Goal: Information Seeking & Learning: Find specific fact

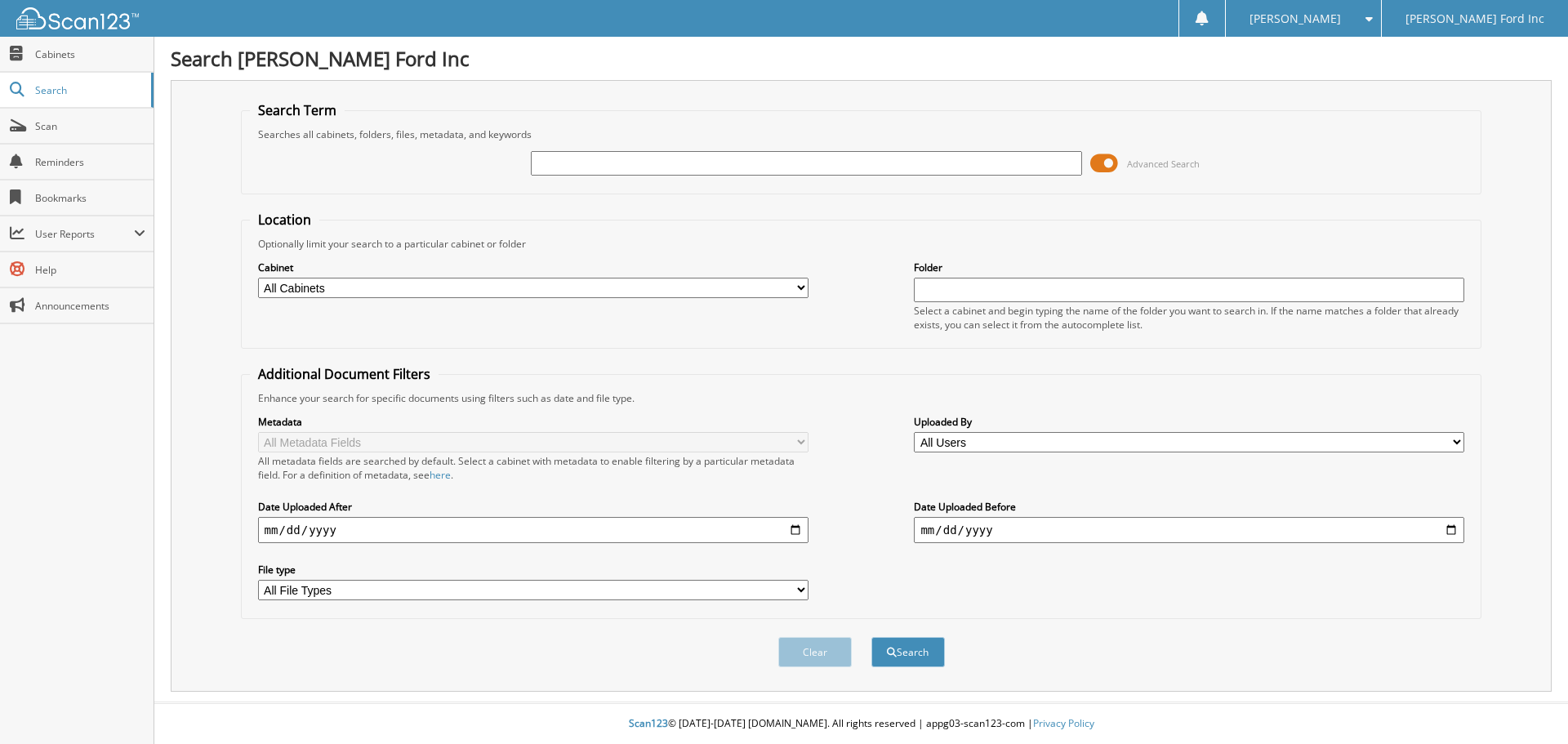
click at [644, 159] on input "text" at bounding box center [806, 162] width 551 height 25
type input "S & S ELECTRIC"
click at [913, 655] on button "Search" at bounding box center [907, 652] width 73 height 30
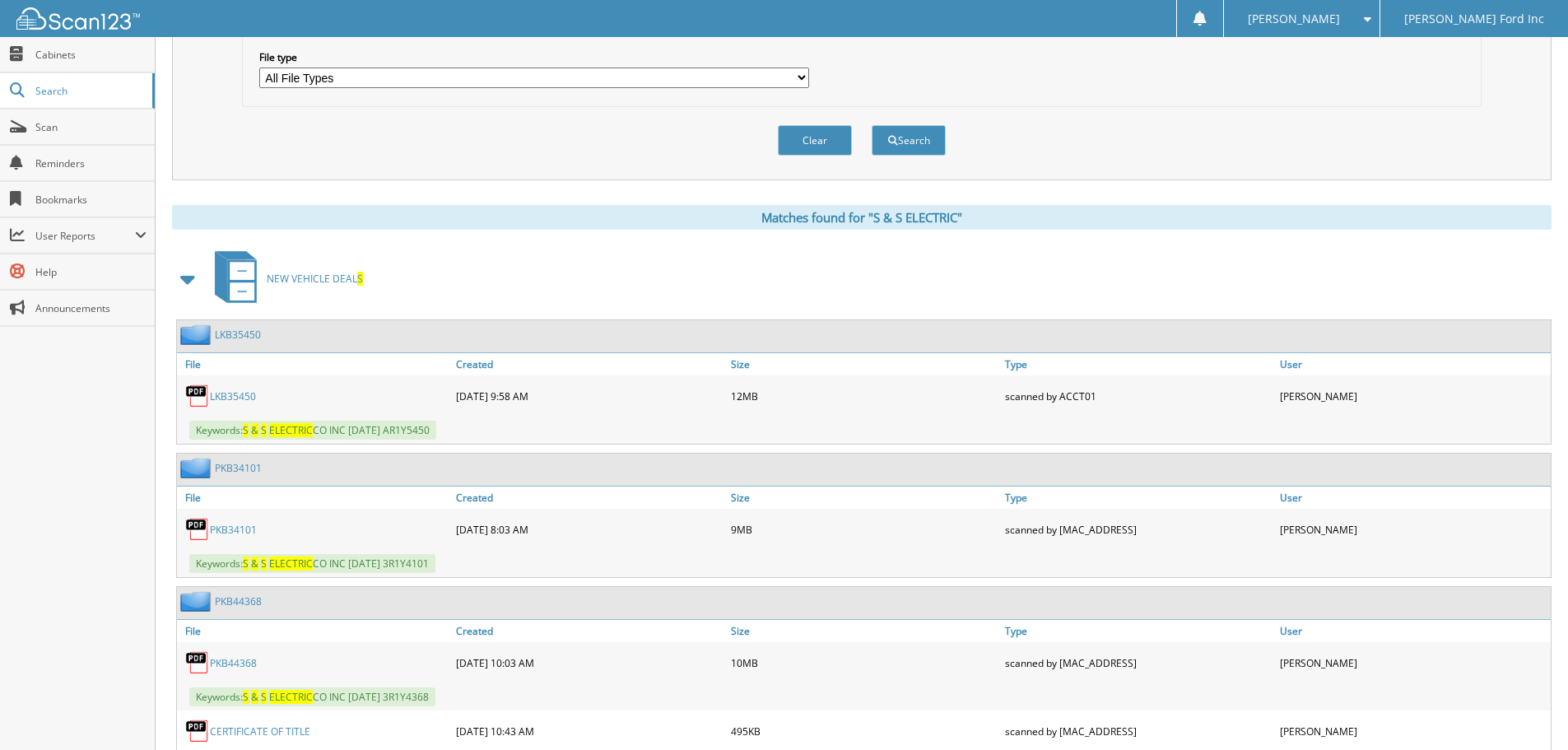
scroll to position [576, 0]
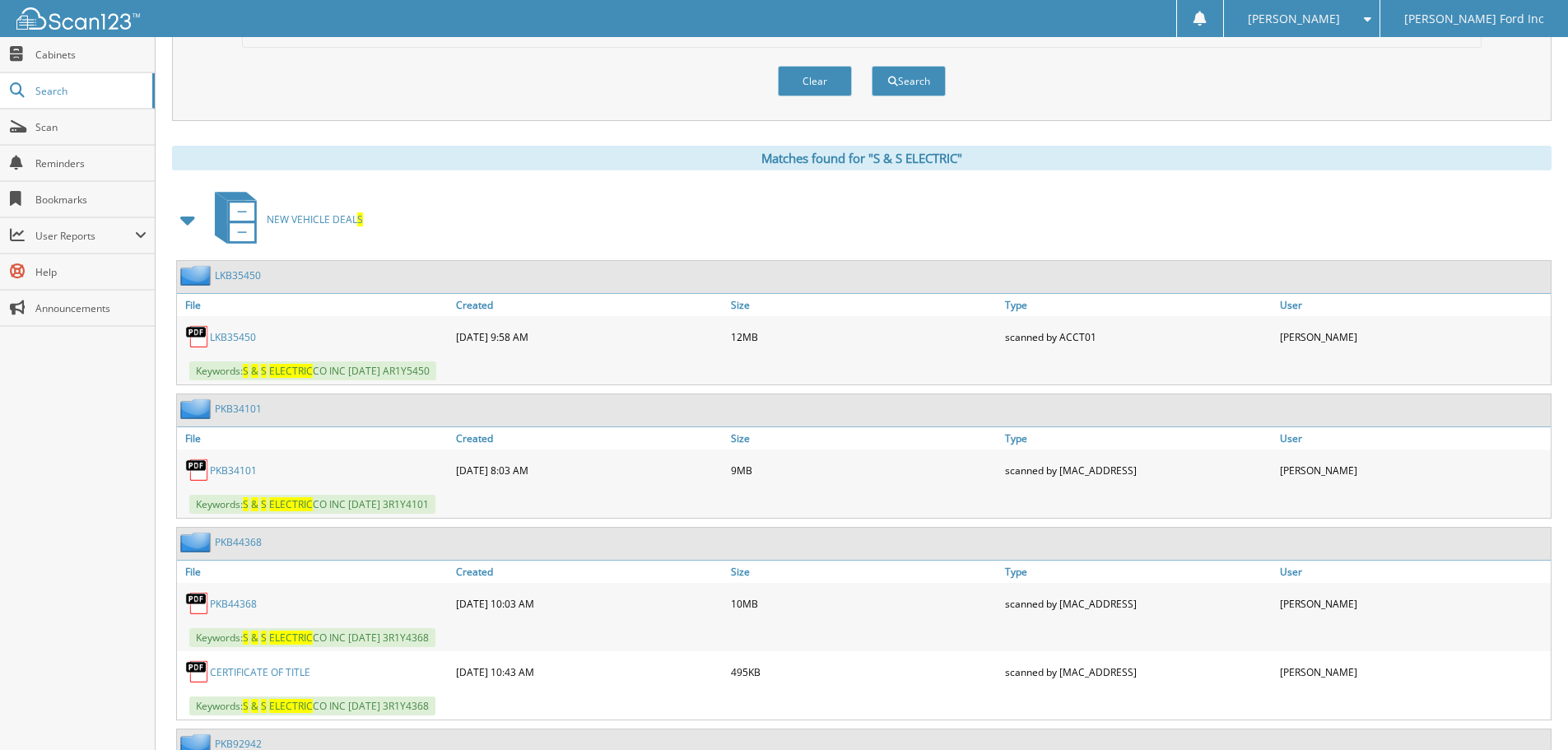
click at [197, 404] on img at bounding box center [198, 408] width 35 height 21
click at [194, 437] on link "File" at bounding box center [314, 438] width 275 height 22
click at [200, 470] on img at bounding box center [197, 469] width 25 height 25
click at [195, 464] on img at bounding box center [197, 469] width 25 height 25
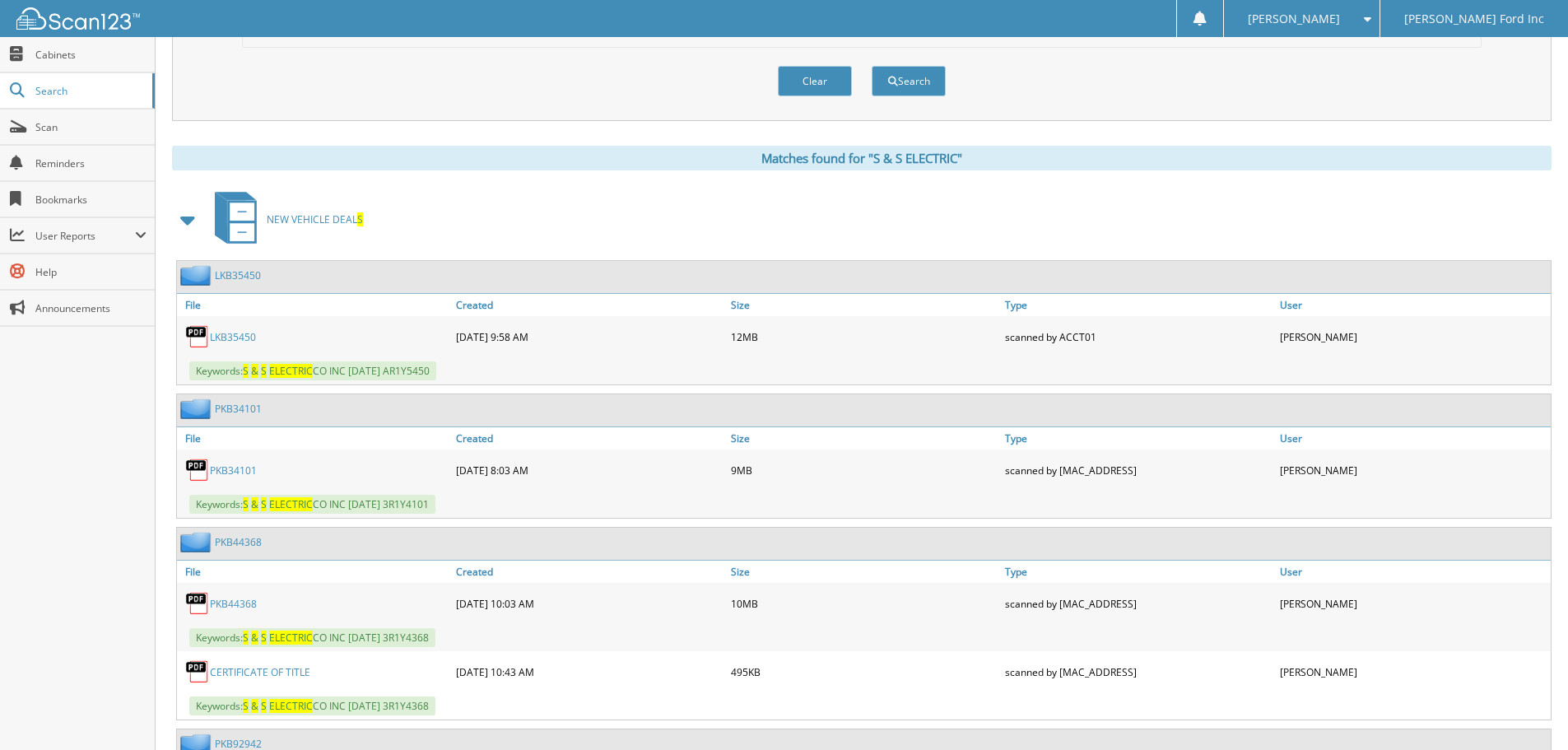
click at [195, 464] on img at bounding box center [197, 469] width 25 height 25
click at [240, 413] on link "PKB34101" at bounding box center [238, 408] width 47 height 14
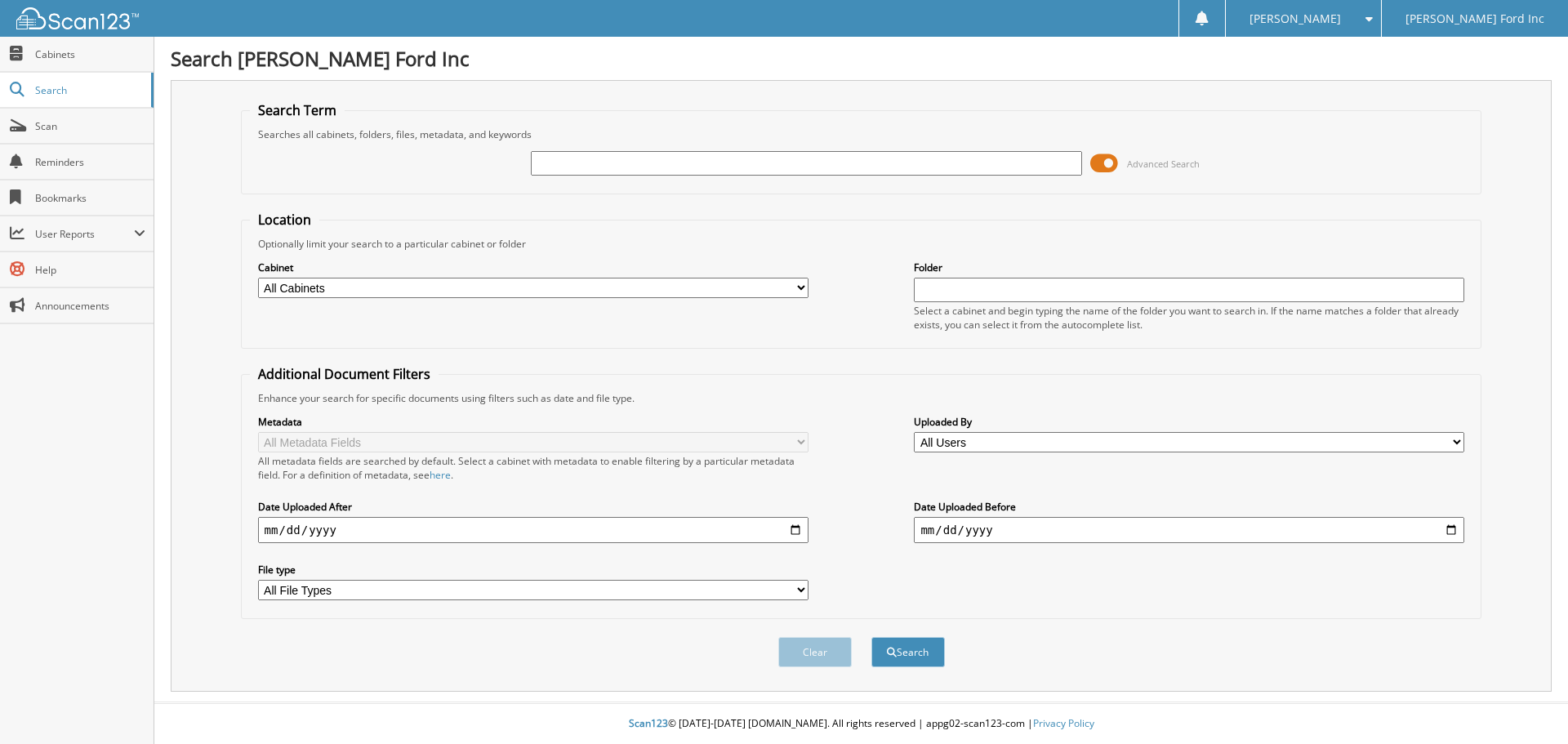
click at [569, 159] on input "text" at bounding box center [806, 162] width 551 height 25
type input "S & S ELECTRIC"
click at [898, 648] on button "Search" at bounding box center [907, 652] width 73 height 30
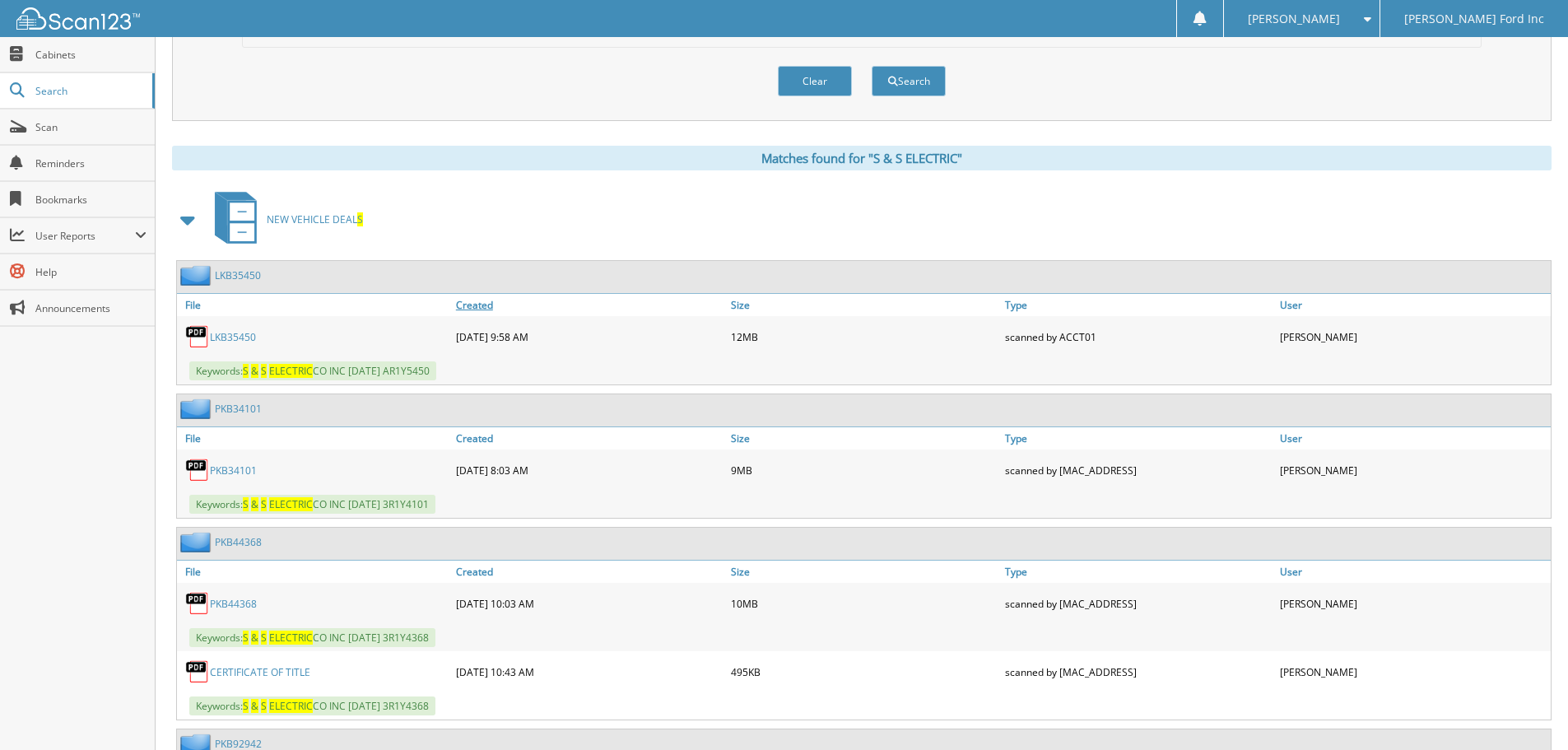
scroll to position [658, 0]
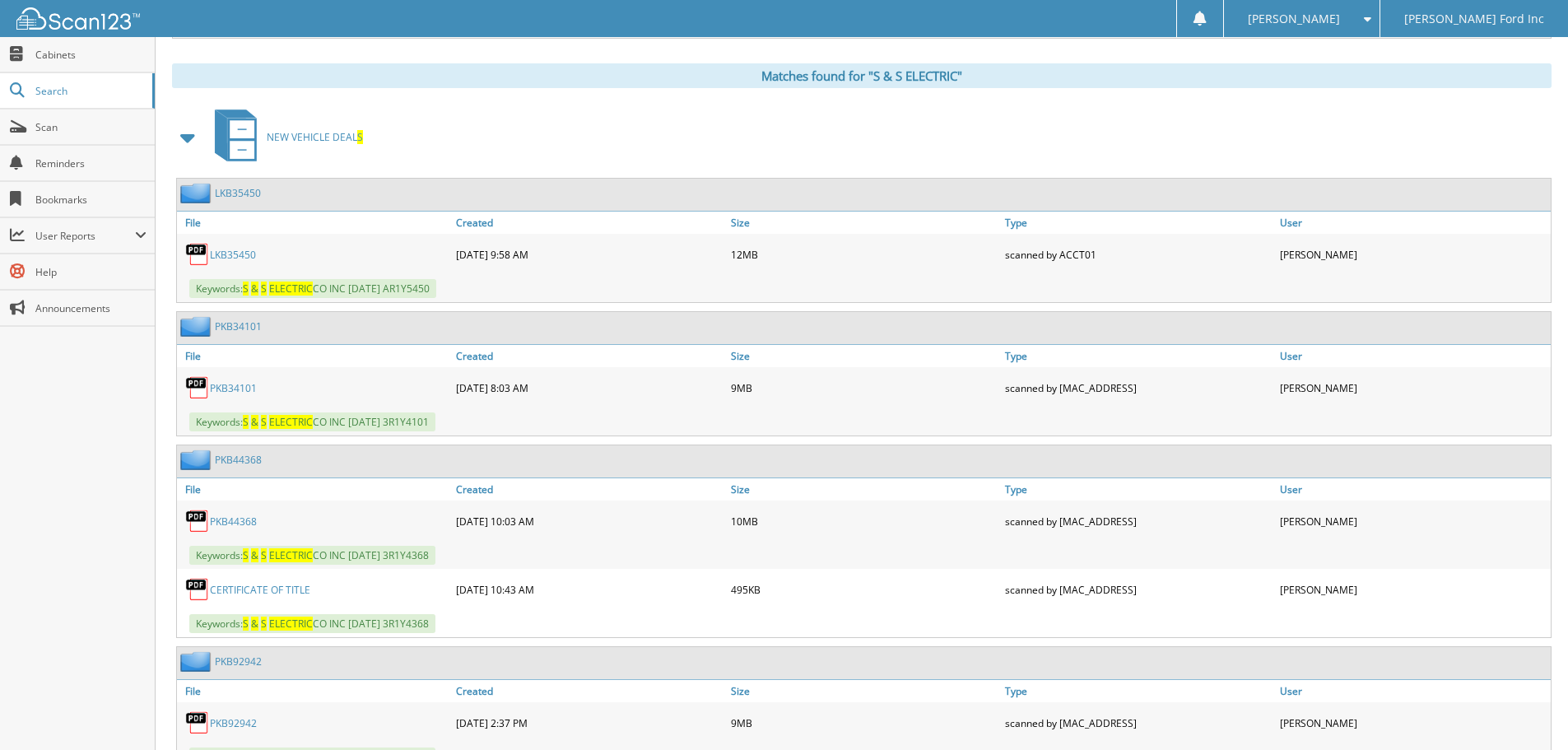
click at [193, 515] on img at bounding box center [197, 520] width 25 height 25
click at [199, 519] on img at bounding box center [197, 520] width 25 height 25
click at [230, 518] on link "PKB44368" at bounding box center [233, 521] width 47 height 14
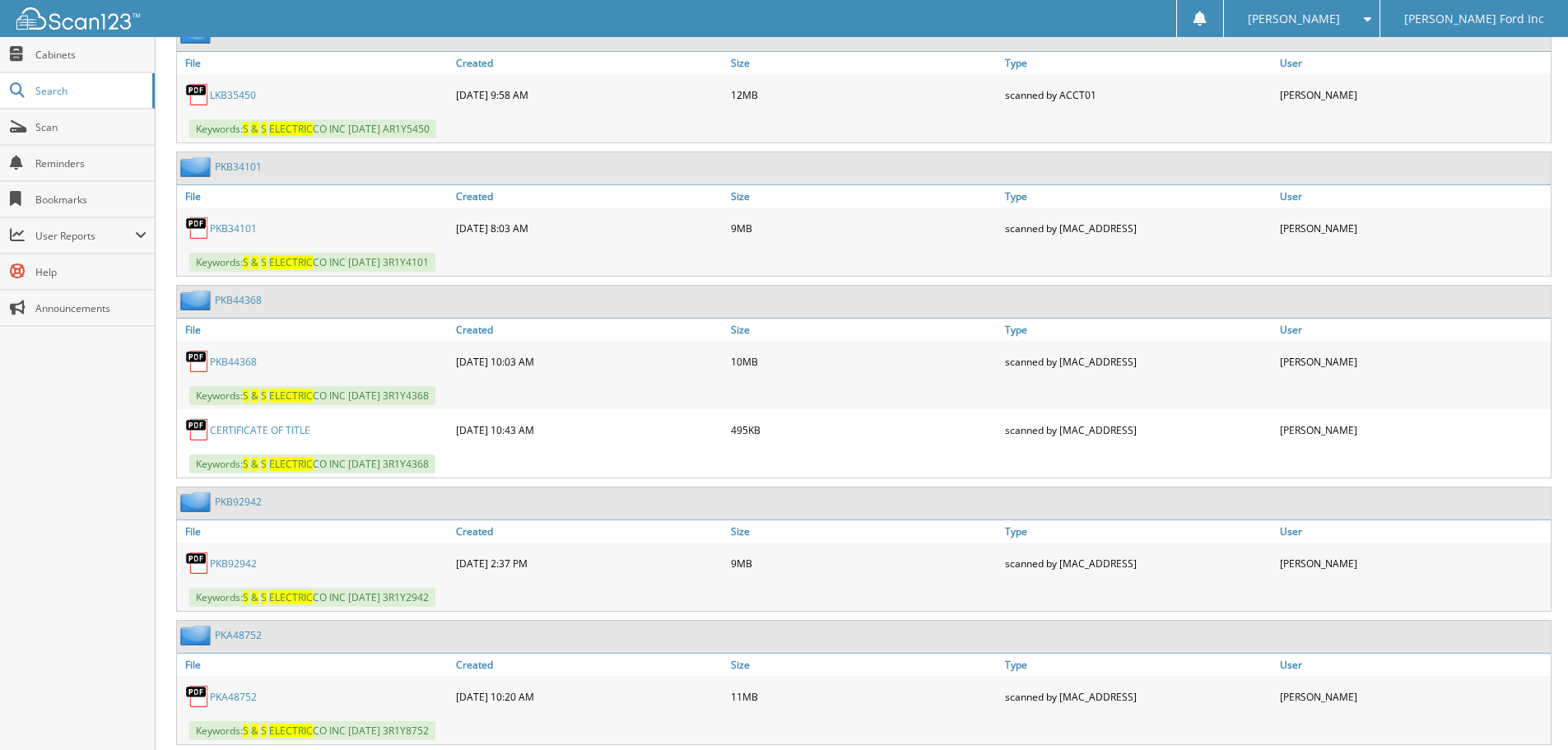
scroll to position [823, 0]
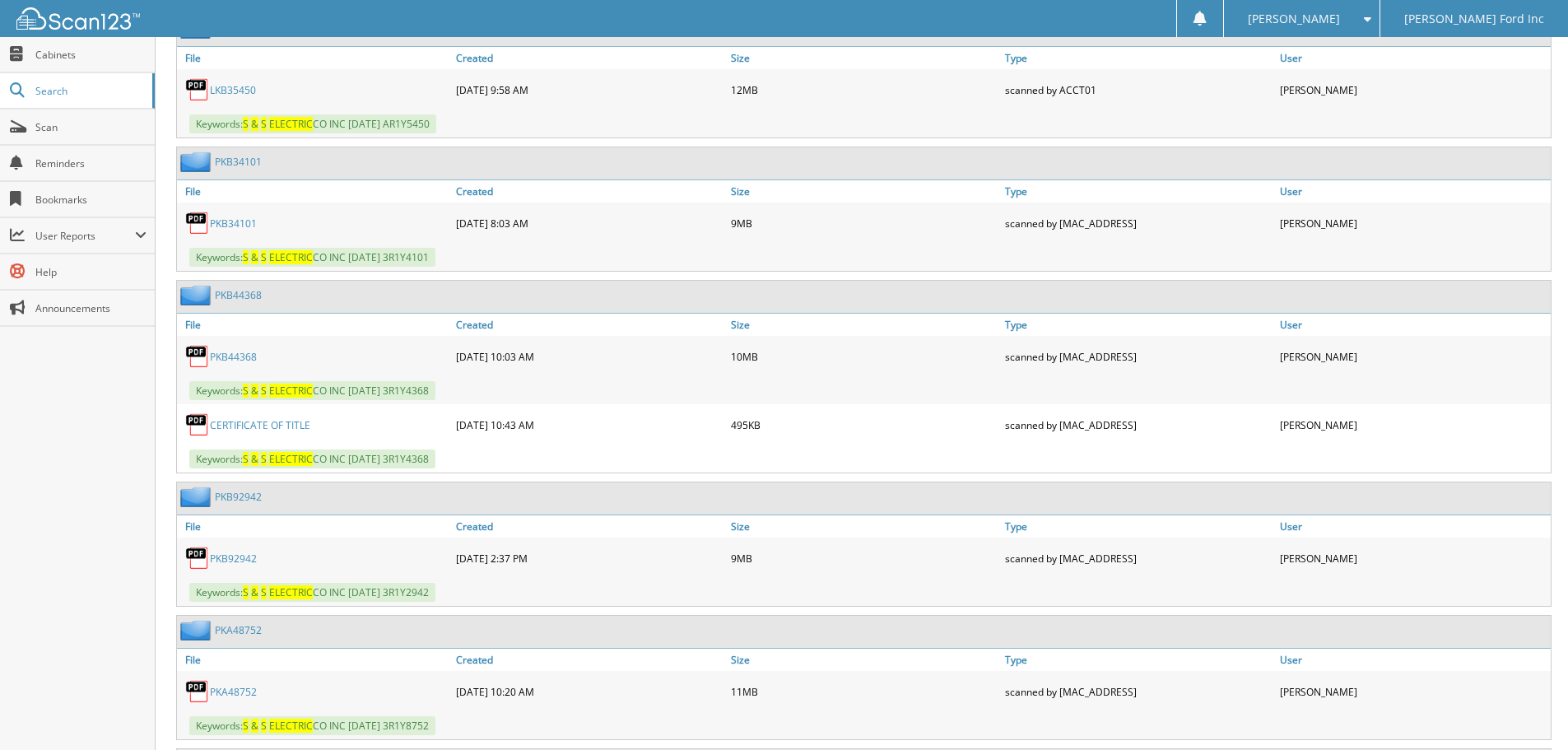
click at [197, 631] on img at bounding box center [198, 630] width 35 height 21
click at [199, 632] on img at bounding box center [198, 630] width 35 height 21
click at [232, 690] on link "PKA48752" at bounding box center [233, 692] width 47 height 14
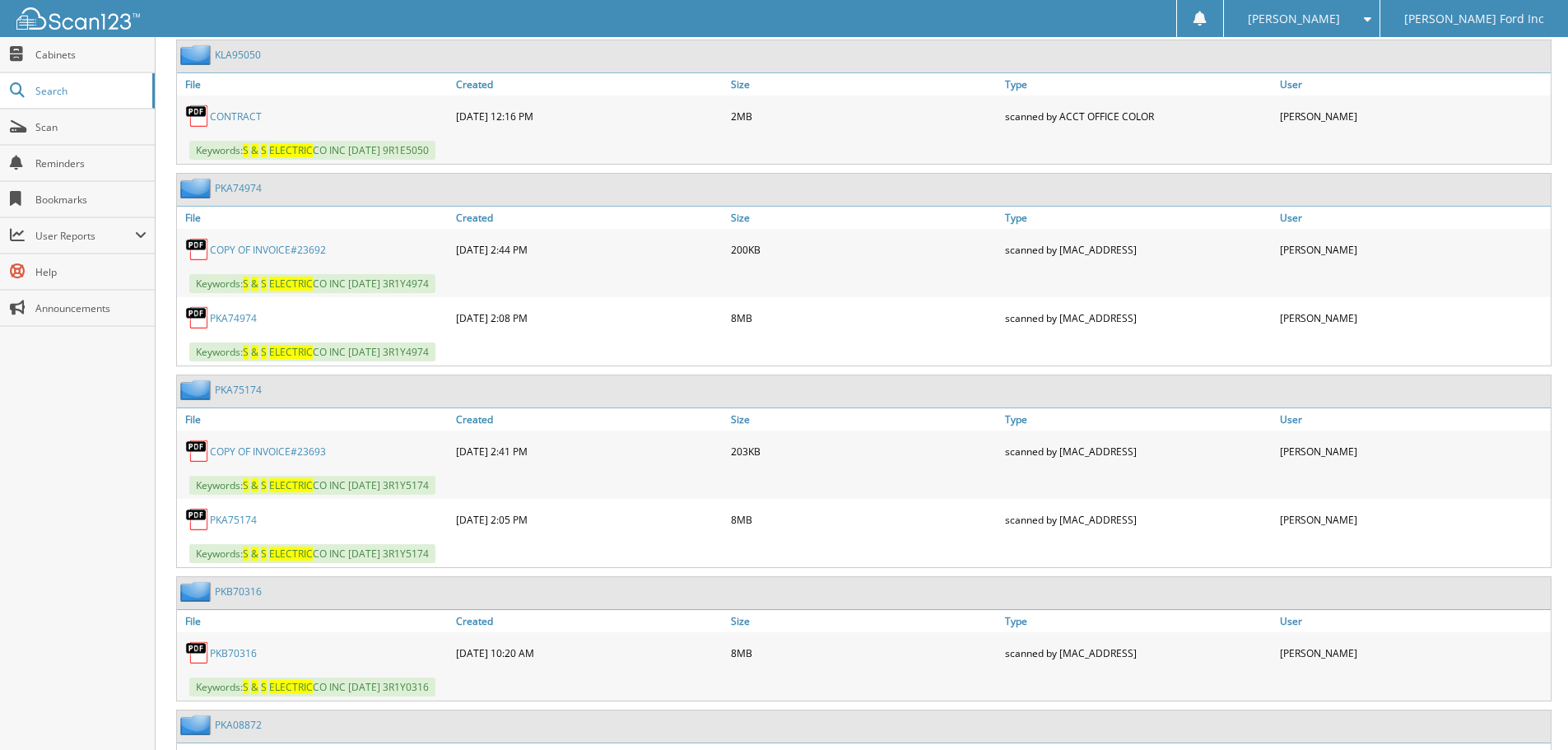
scroll to position [1893, 0]
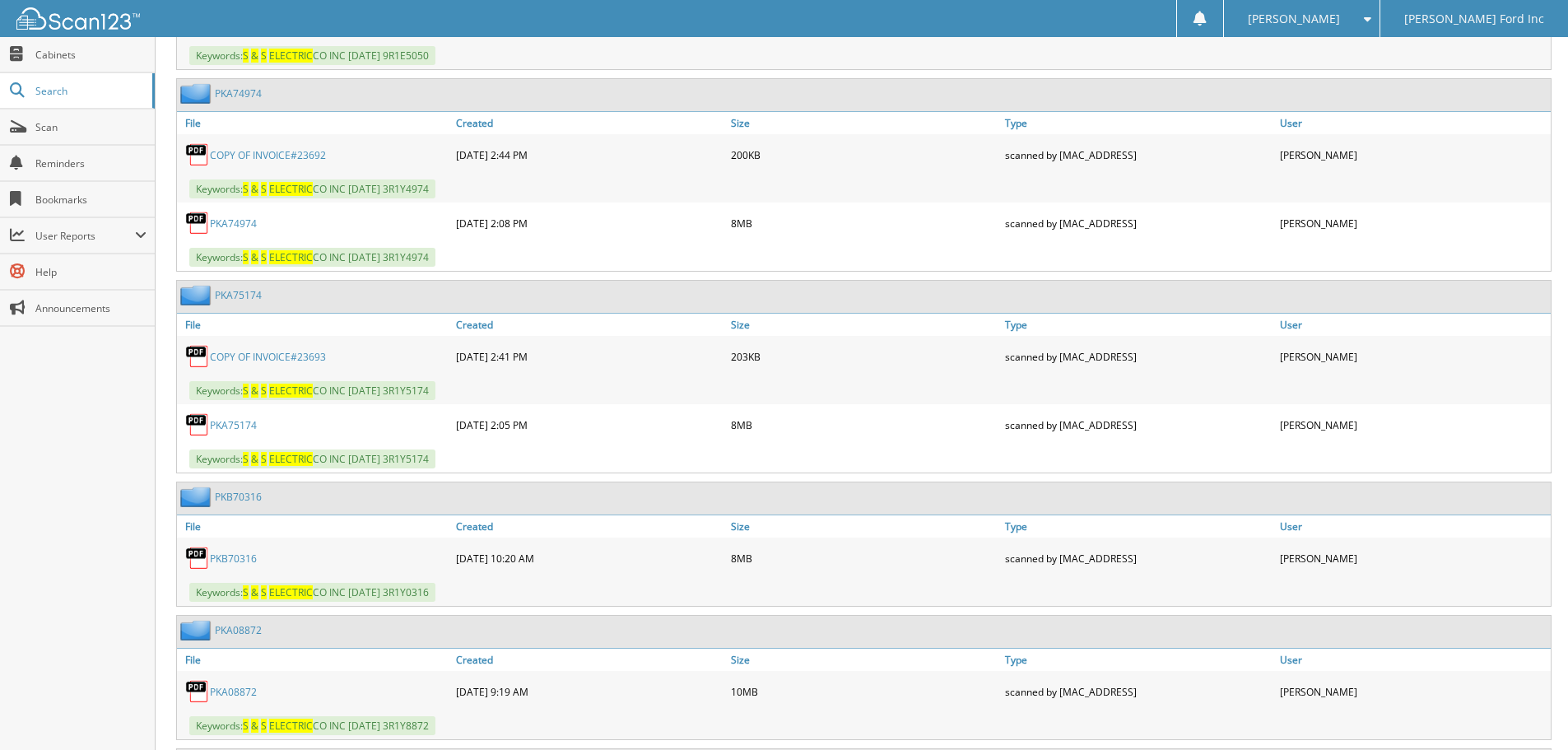
click at [245, 561] on link "PKB70316" at bounding box center [233, 558] width 47 height 14
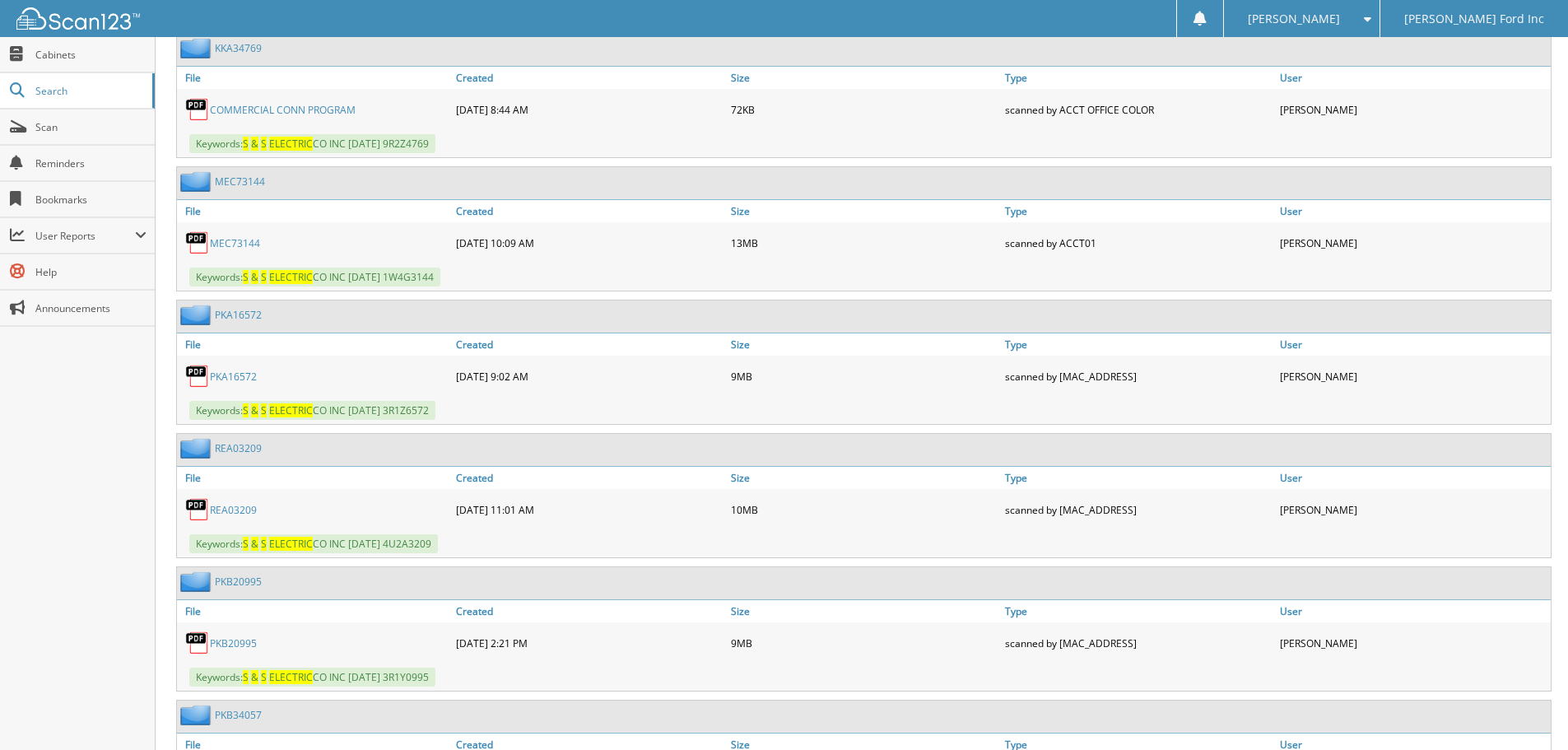
scroll to position [2634, 0]
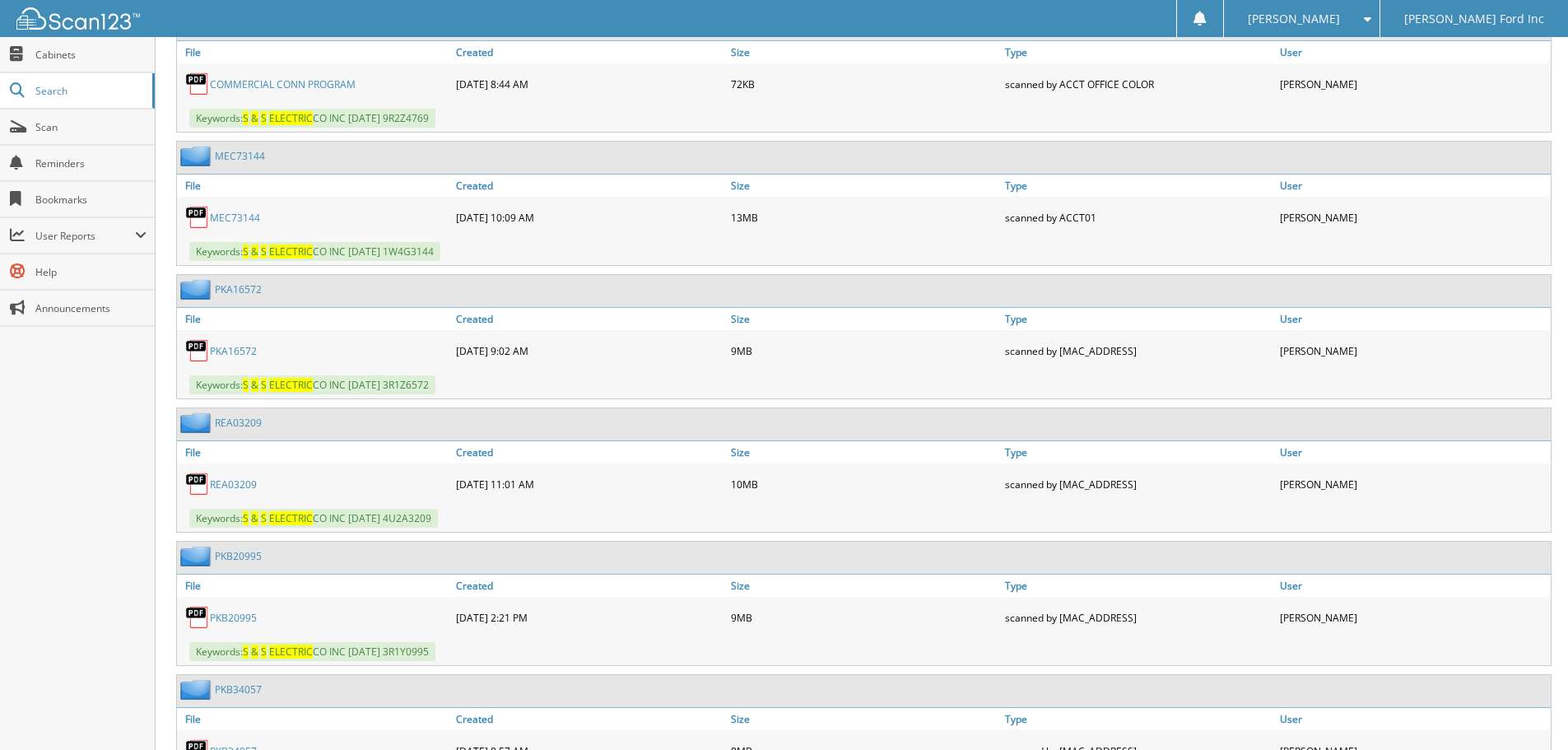
click at [235, 614] on link "PKB20995" at bounding box center [233, 618] width 47 height 14
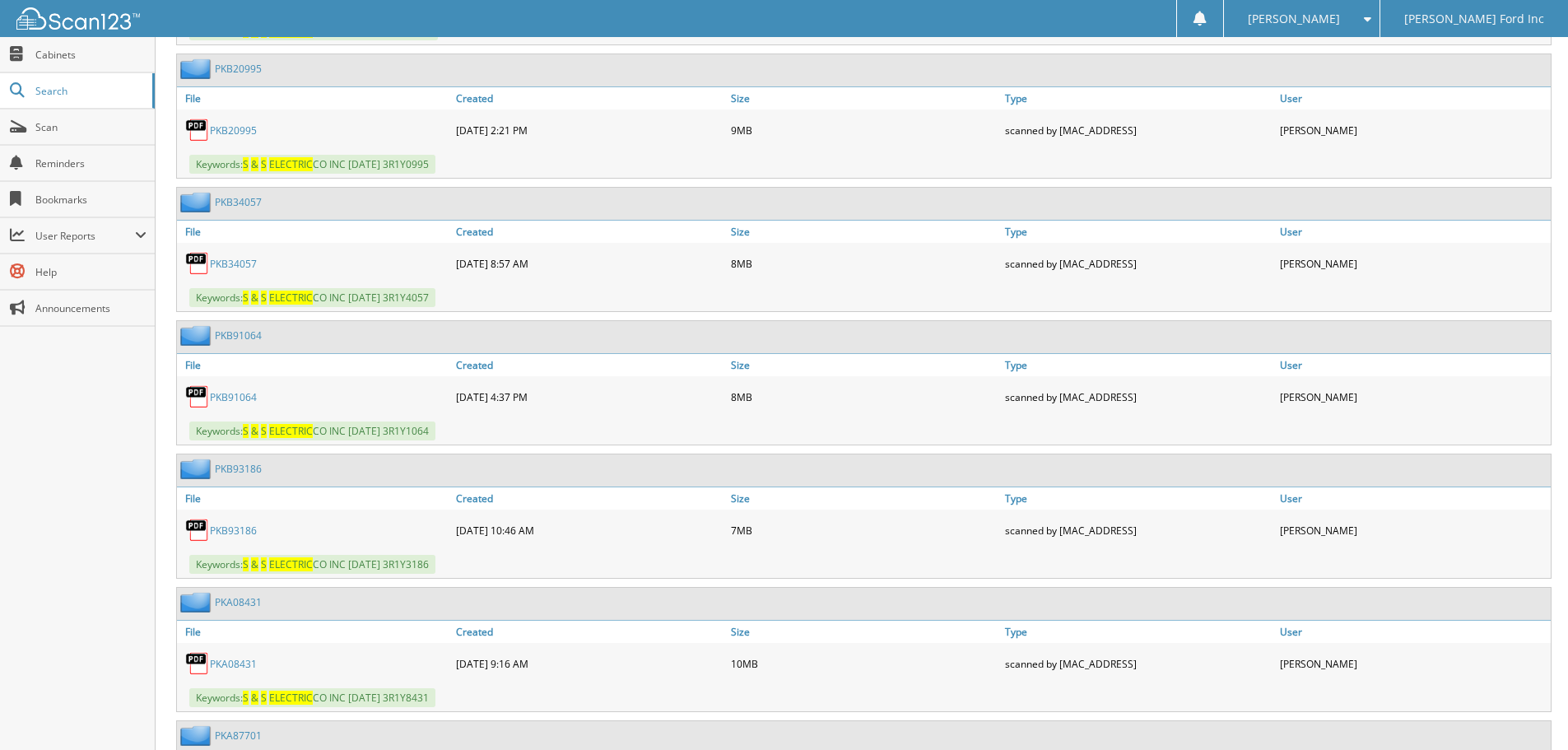
scroll to position [3128, 0]
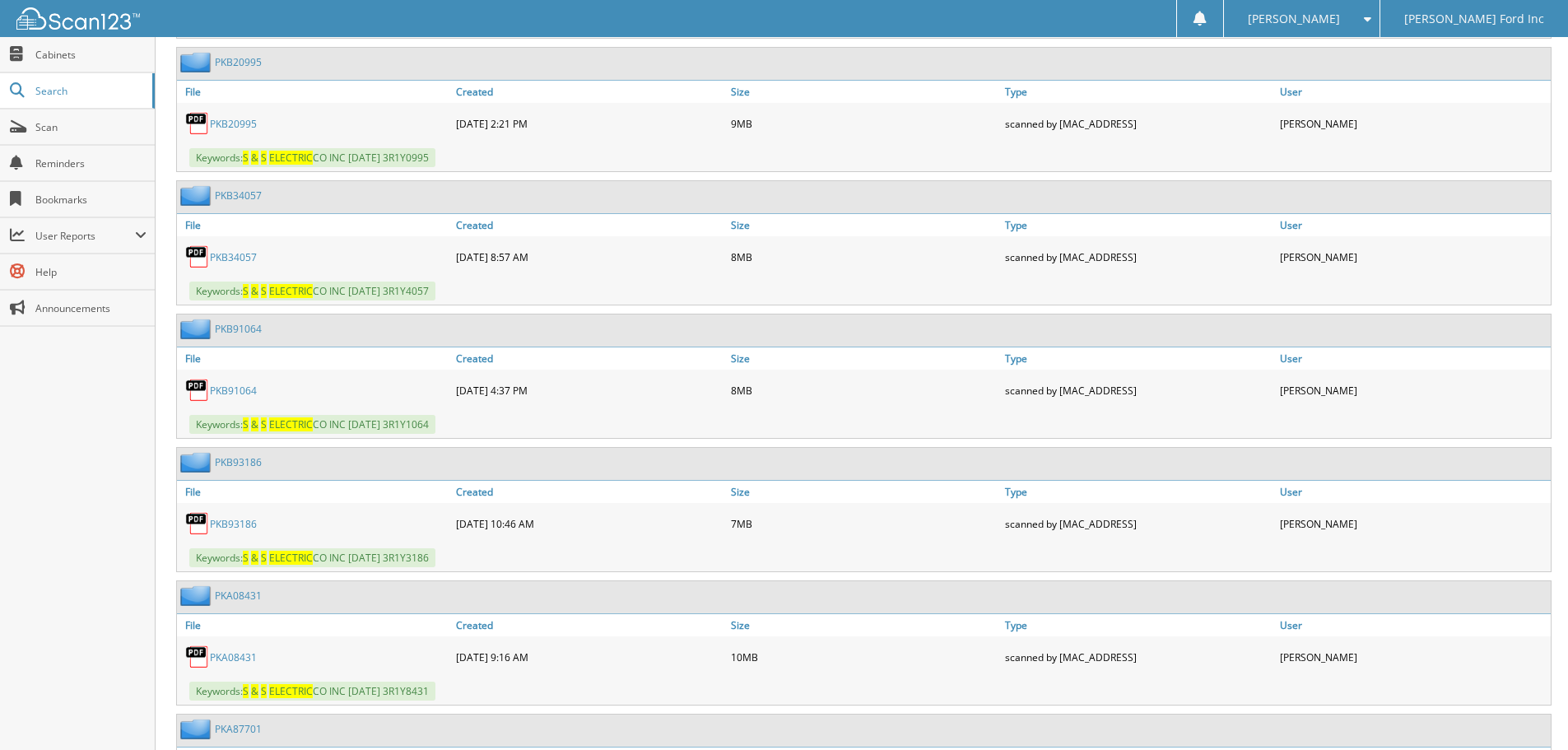
click at [240, 659] on link "PKA08431" at bounding box center [233, 657] width 47 height 14
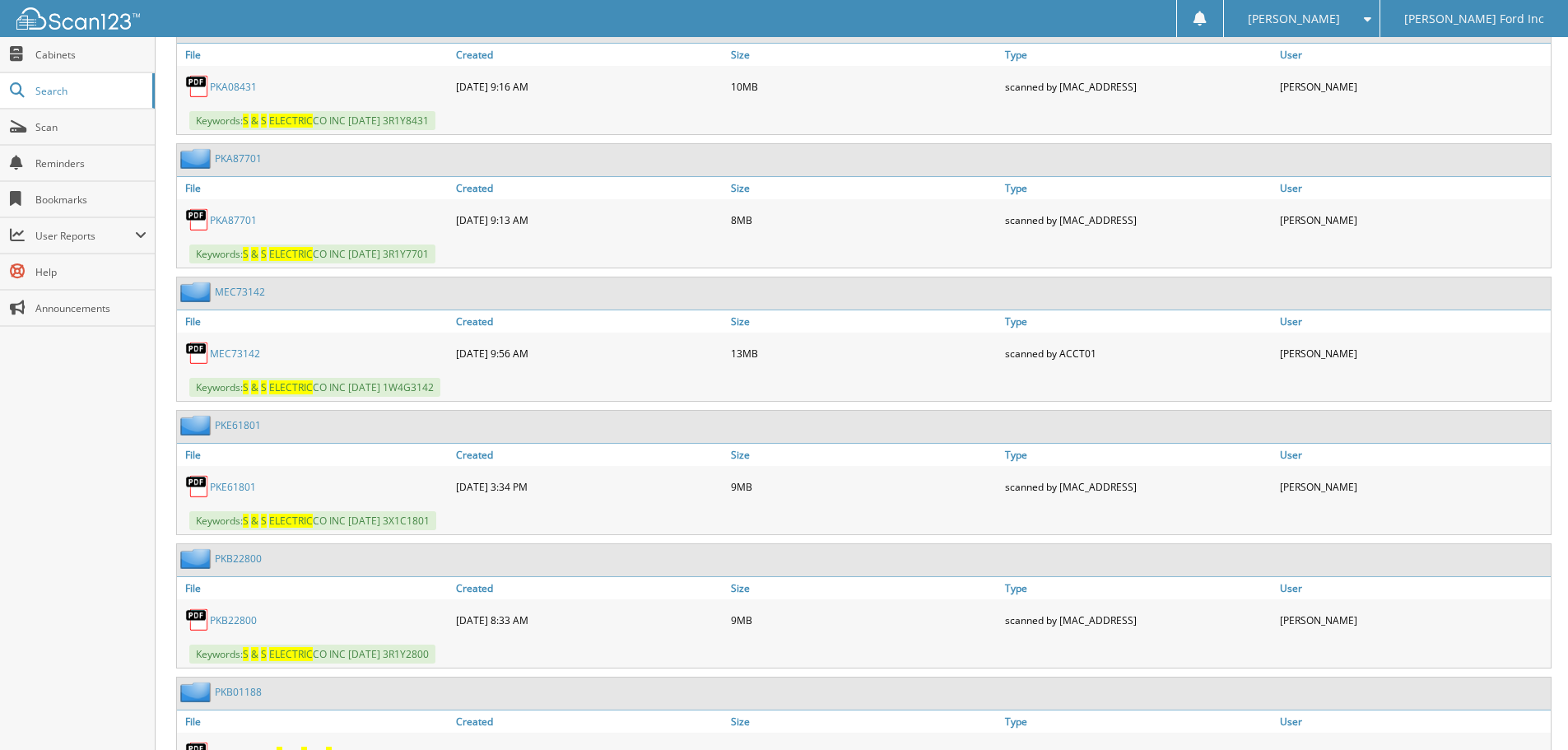
scroll to position [3704, 0]
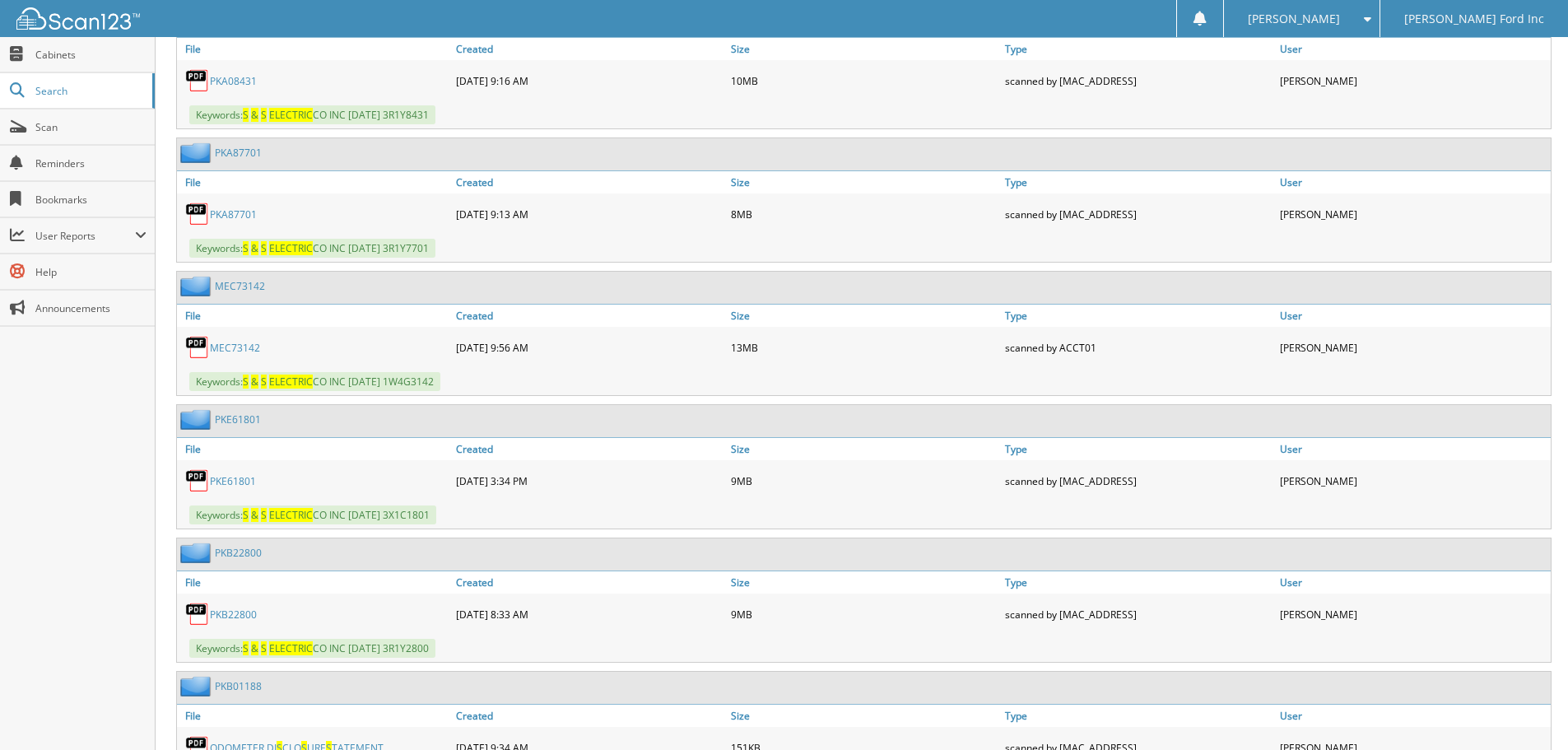
click at [216, 614] on link "PKB22800" at bounding box center [233, 614] width 47 height 14
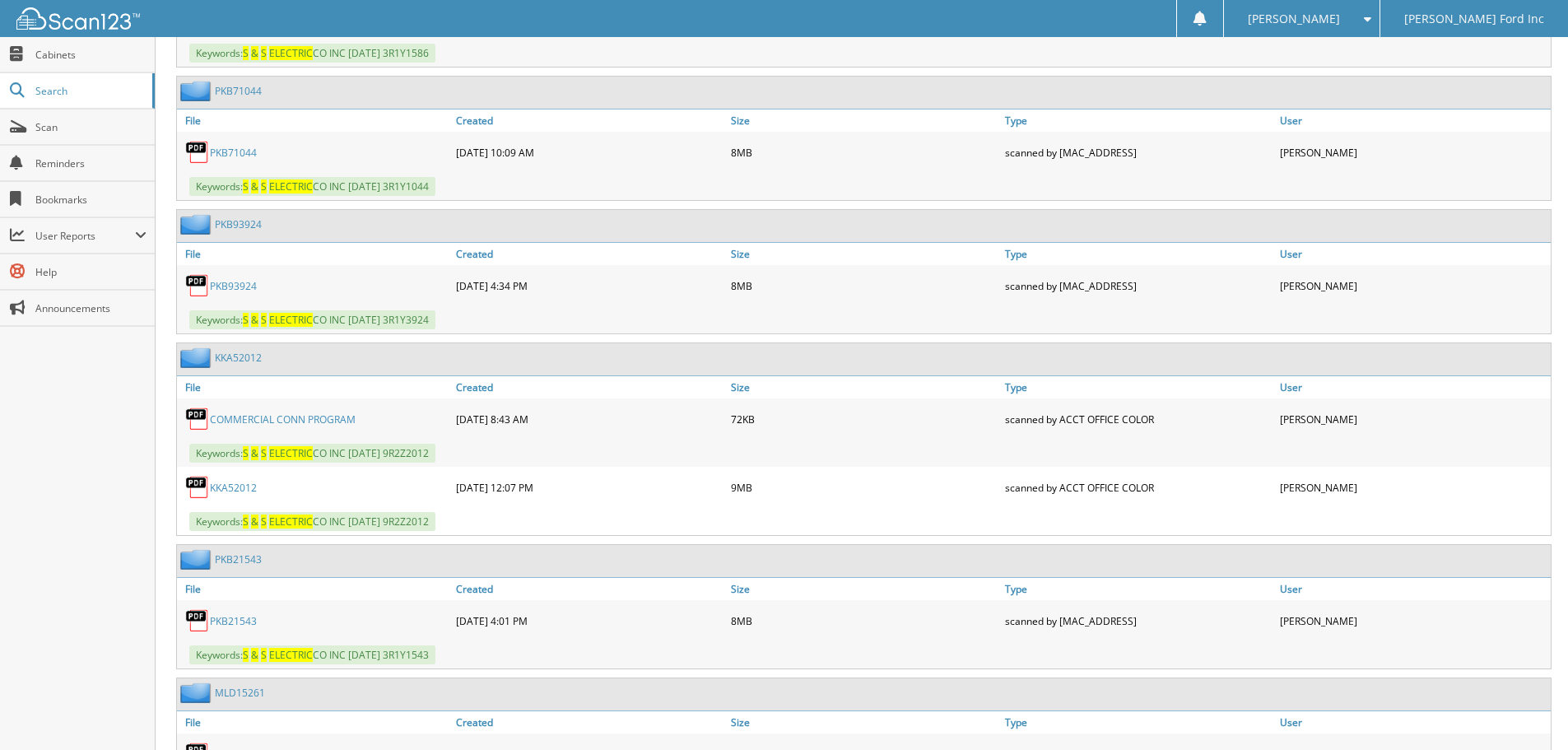
scroll to position [5844, 0]
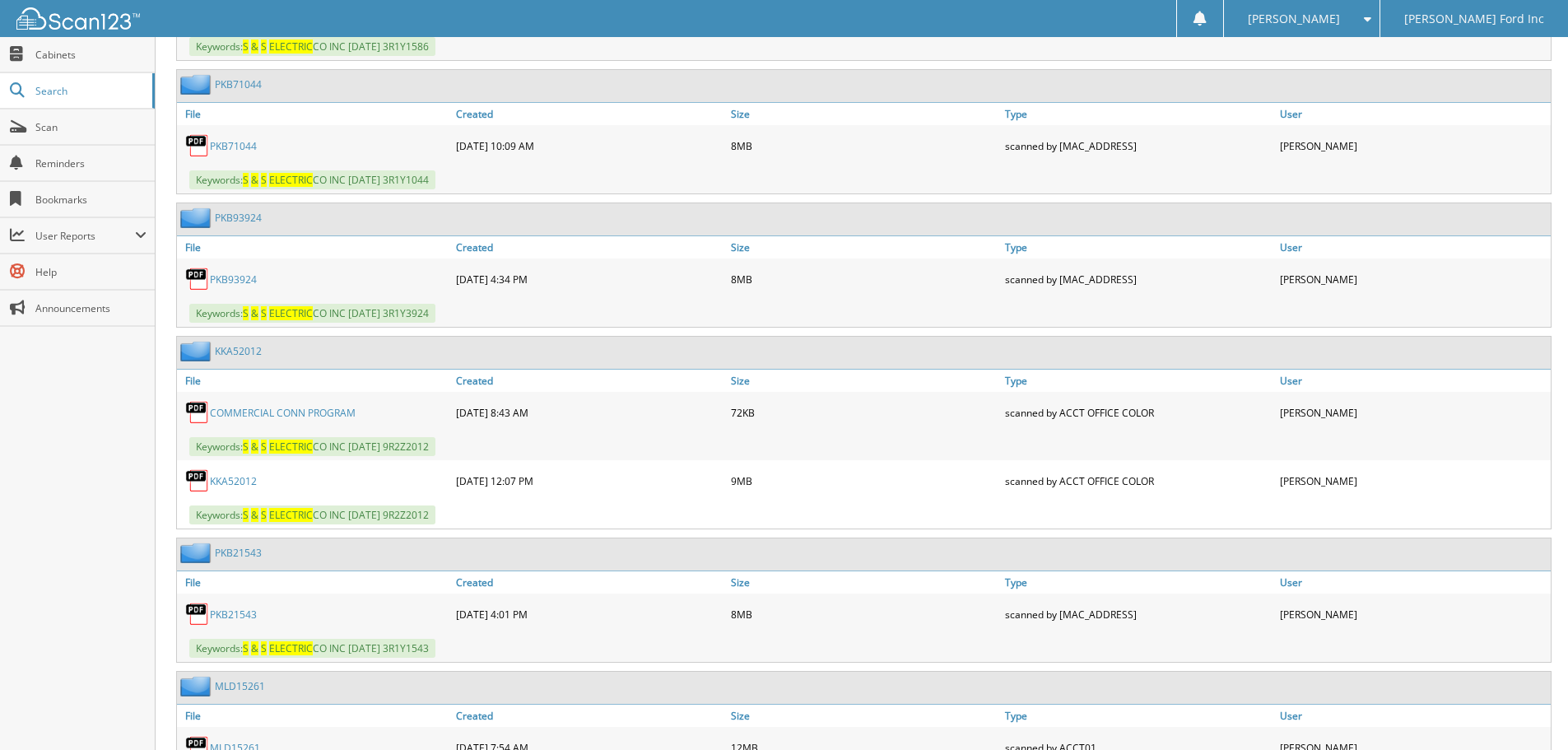
click at [249, 611] on link "PKB21543" at bounding box center [233, 614] width 47 height 14
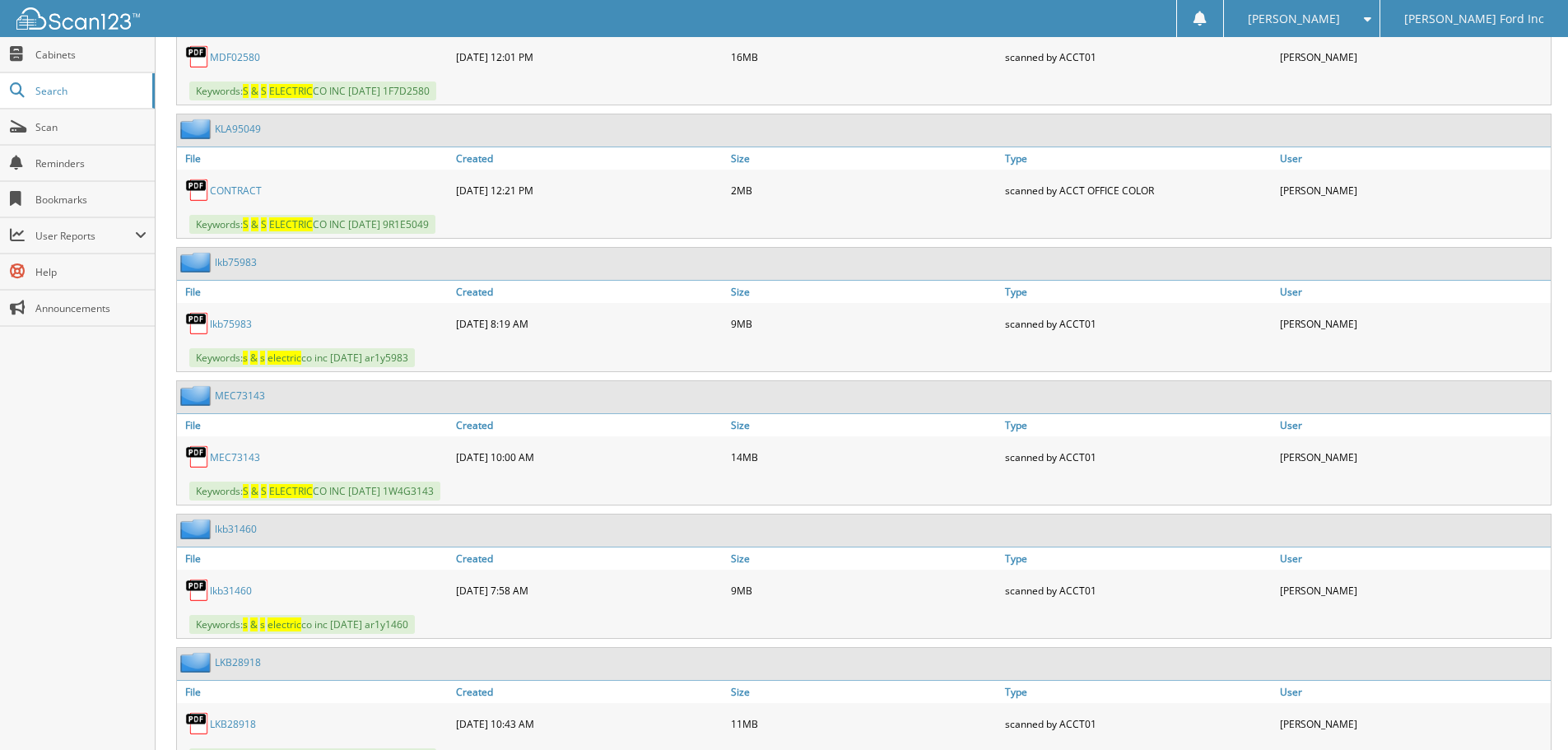
scroll to position [9018, 0]
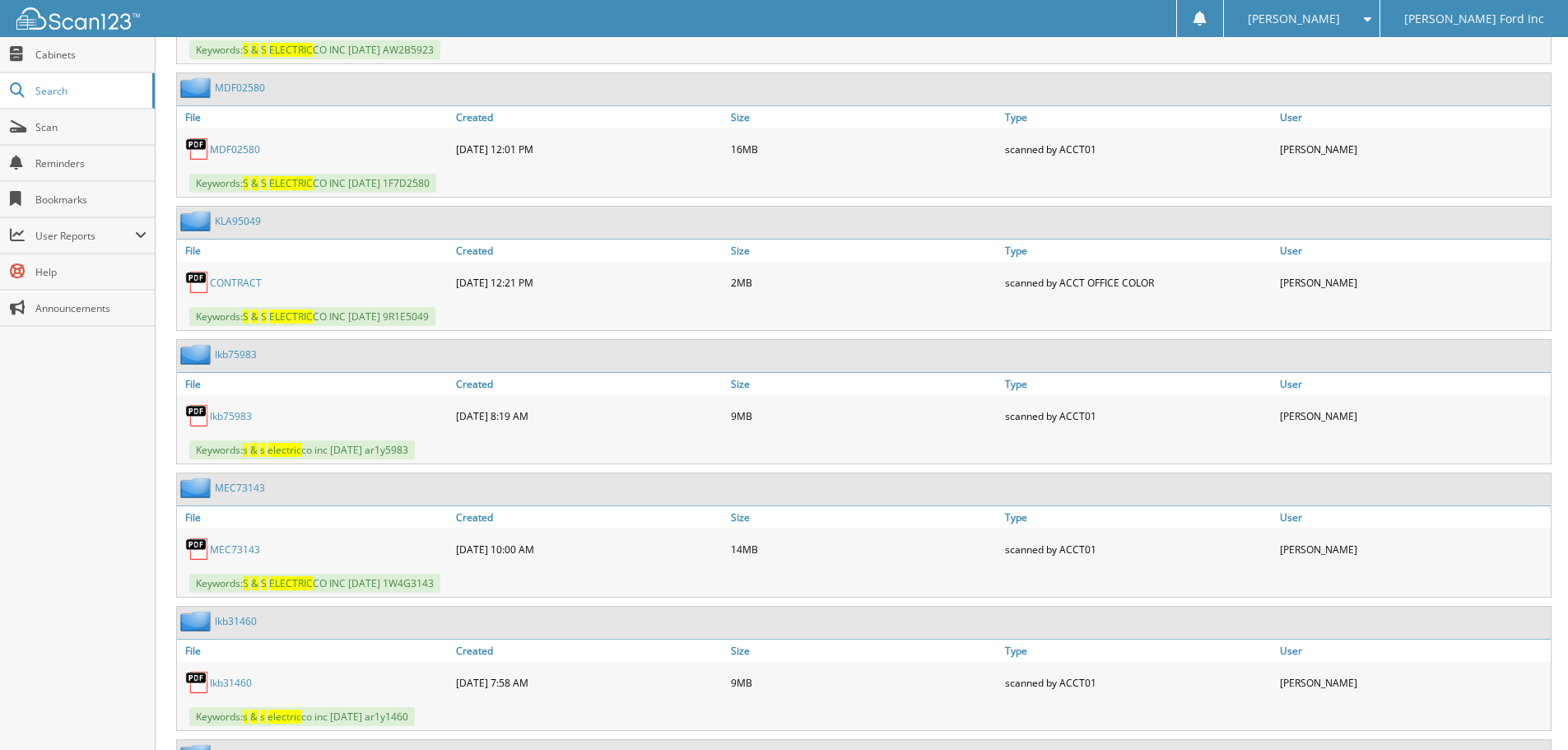
click at [248, 150] on link "MDF02580" at bounding box center [235, 150] width 50 height 14
click at [227, 152] on link "MDF02580" at bounding box center [235, 150] width 50 height 14
click at [230, 150] on link "MDF02580" at bounding box center [235, 150] width 50 height 14
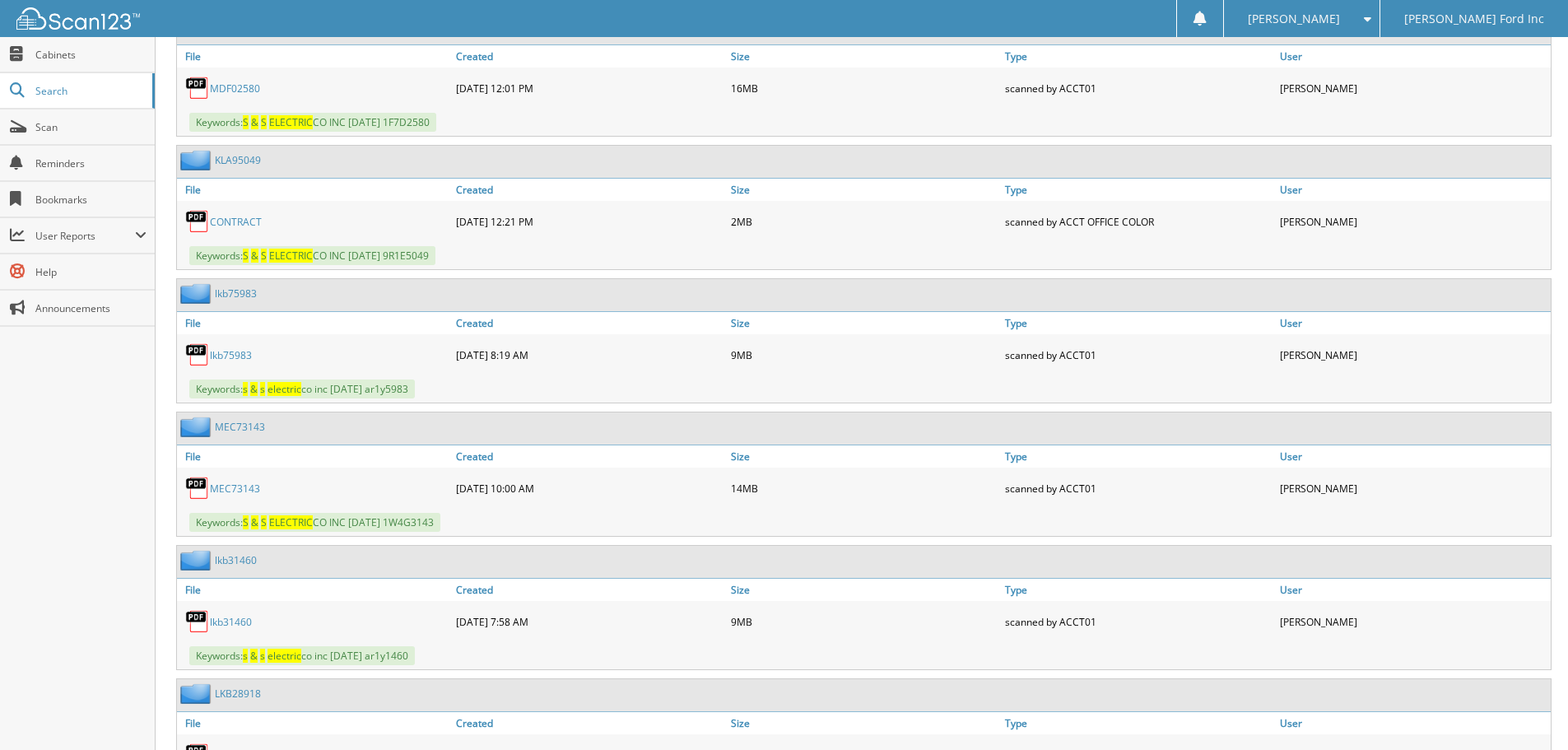
scroll to position [9182, 0]
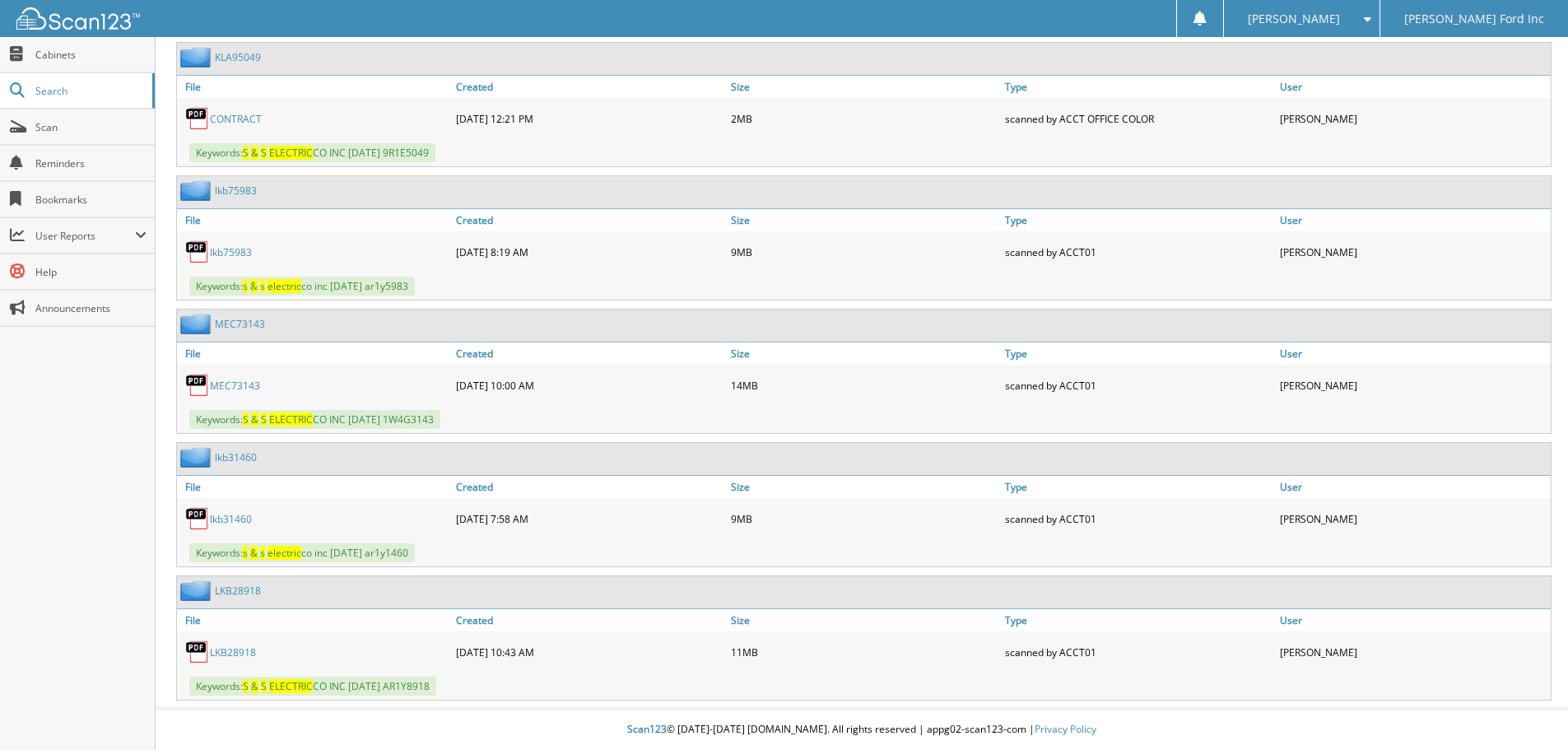
click at [231, 657] on link "LKB28918" at bounding box center [233, 652] width 46 height 14
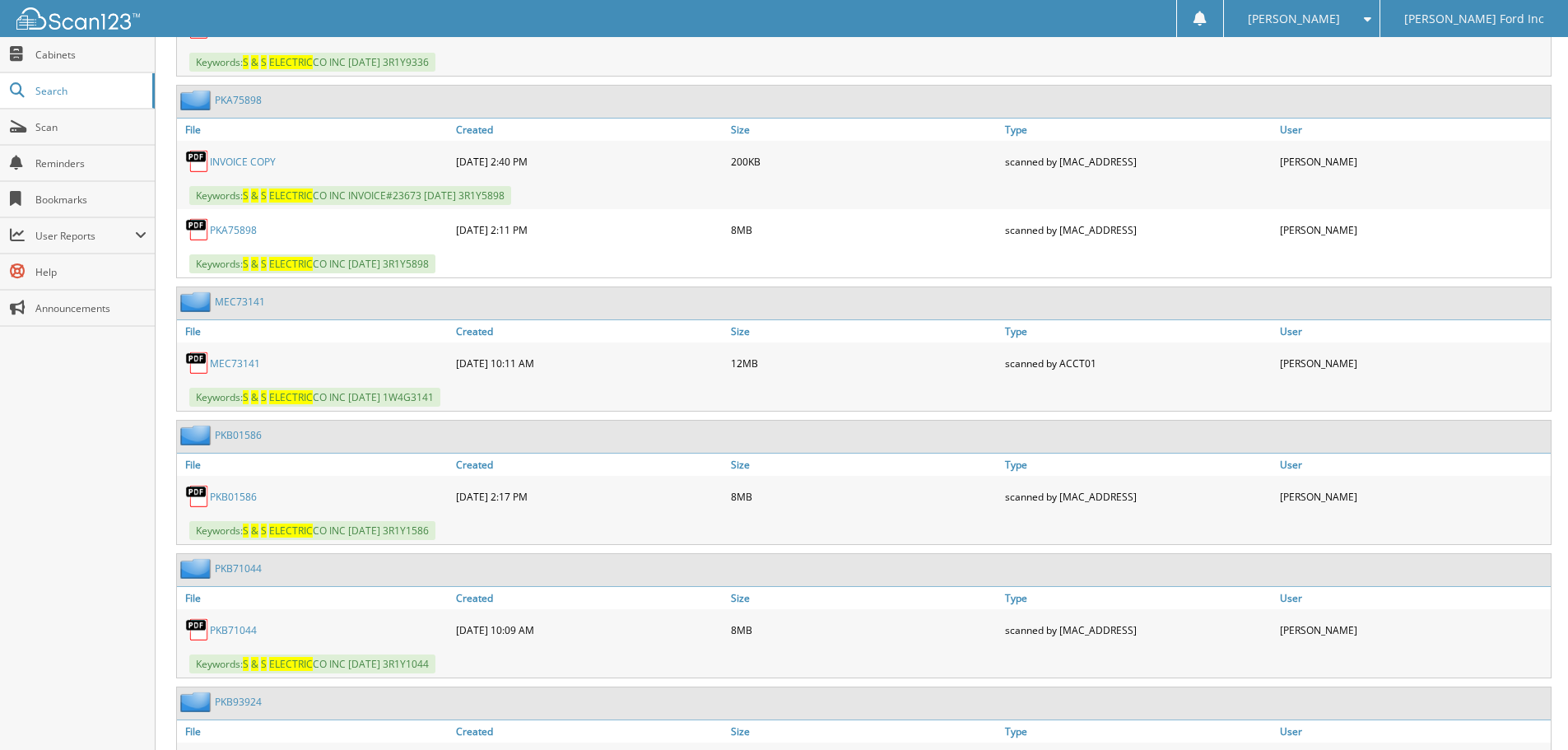
scroll to position [5149, 0]
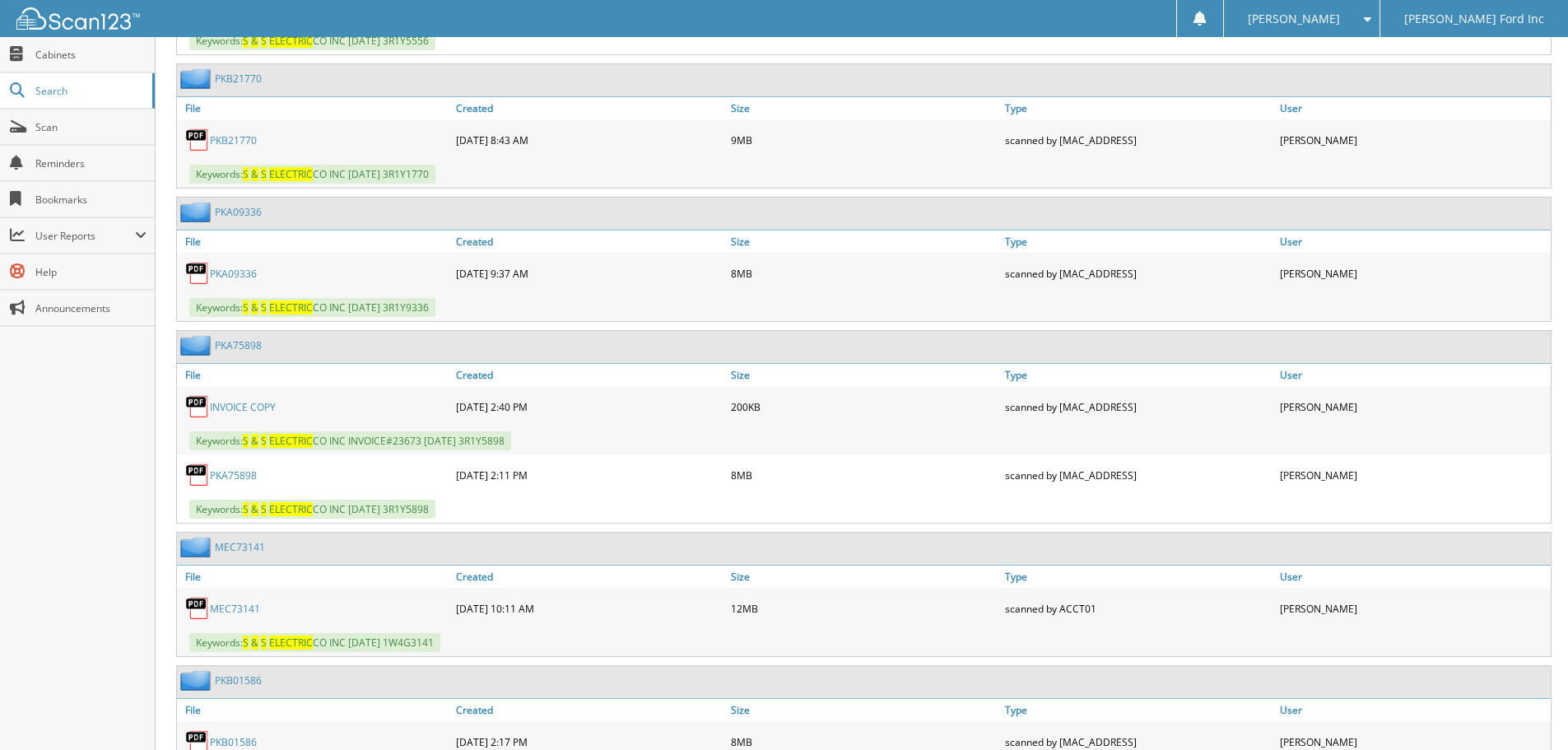
drag, startPoint x: 404, startPoint y: 324, endPoint x: 413, endPoint y: 292, distance: 33.2
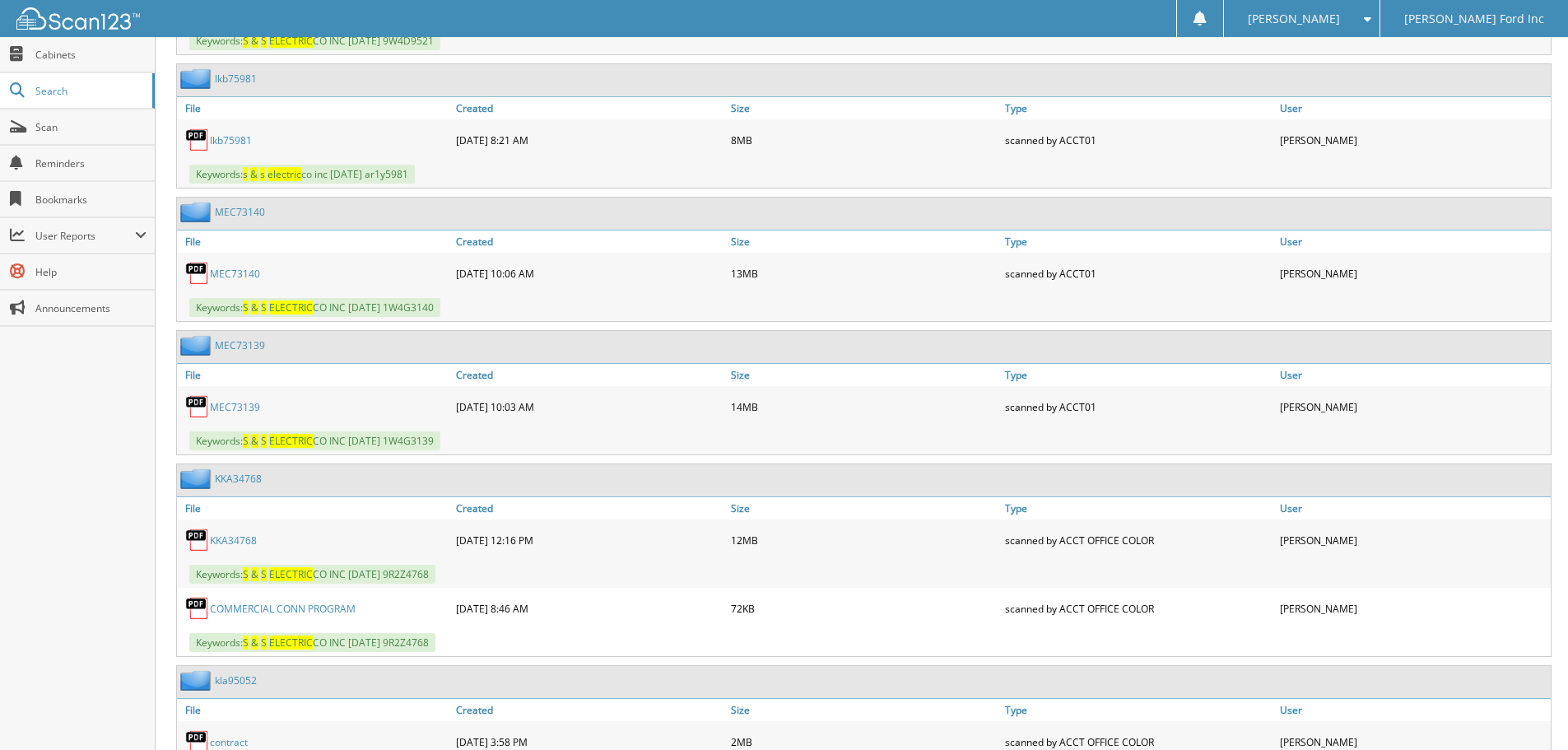
scroll to position [8153, 0]
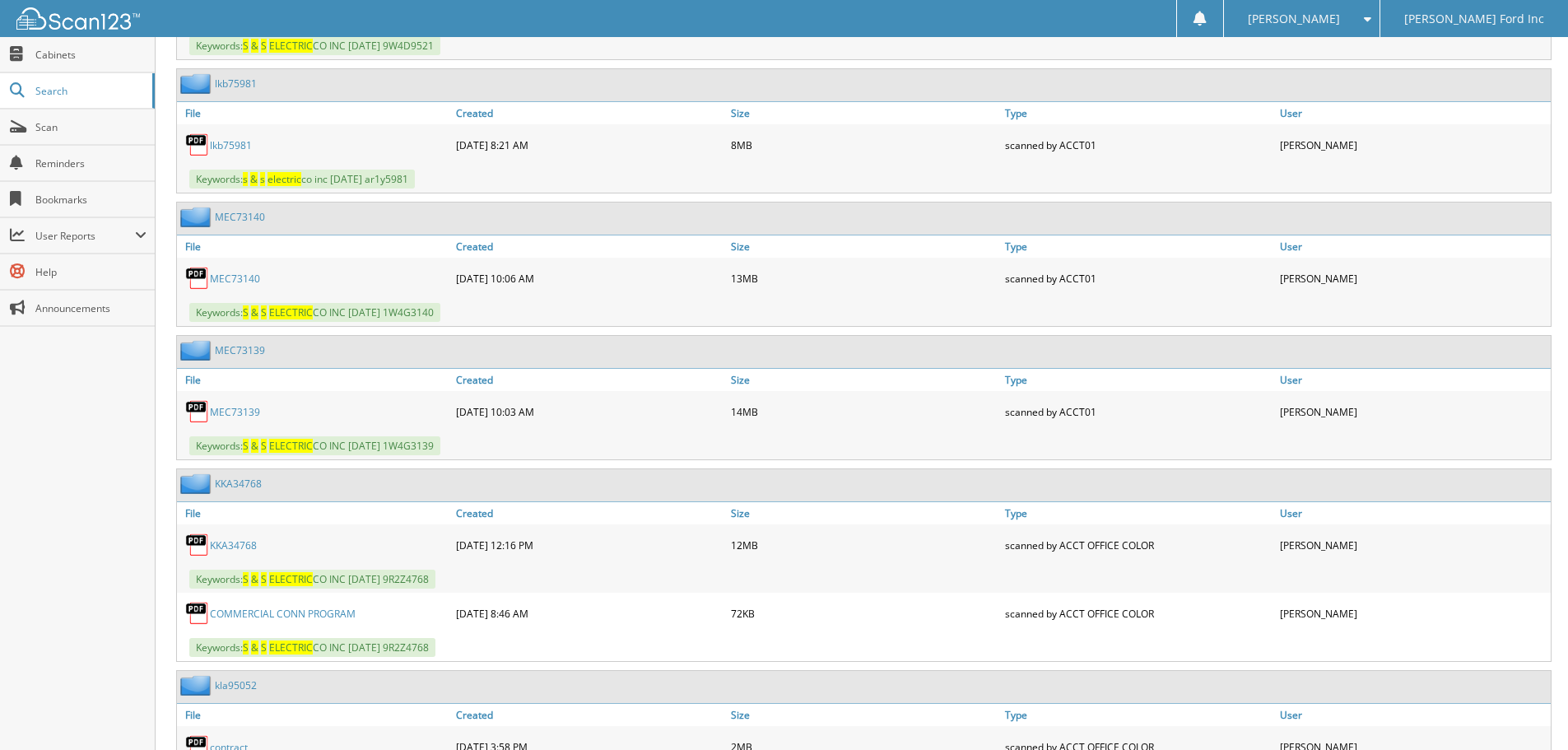
click at [232, 279] on link "MEC73140" at bounding box center [235, 279] width 50 height 14
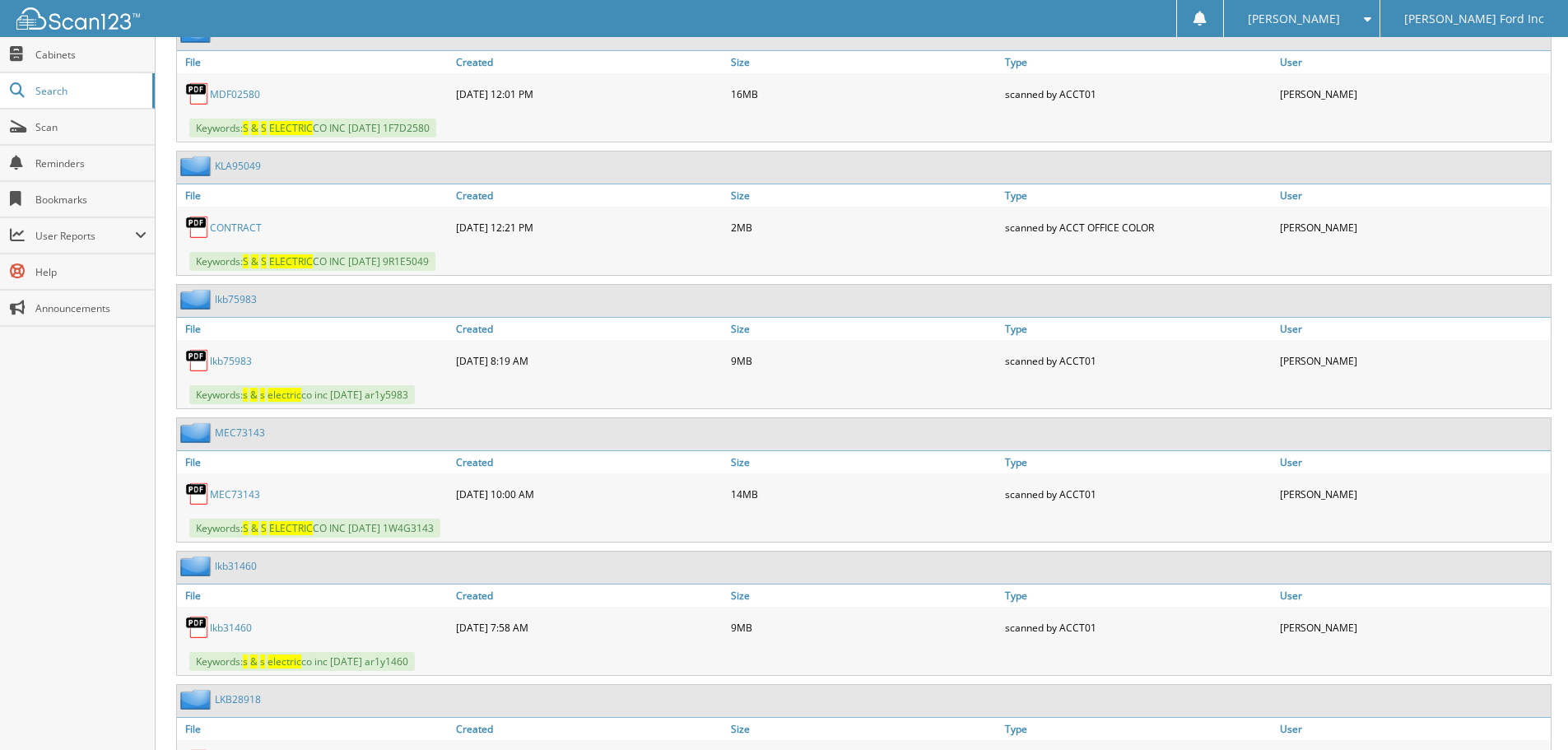
scroll to position [9182, 0]
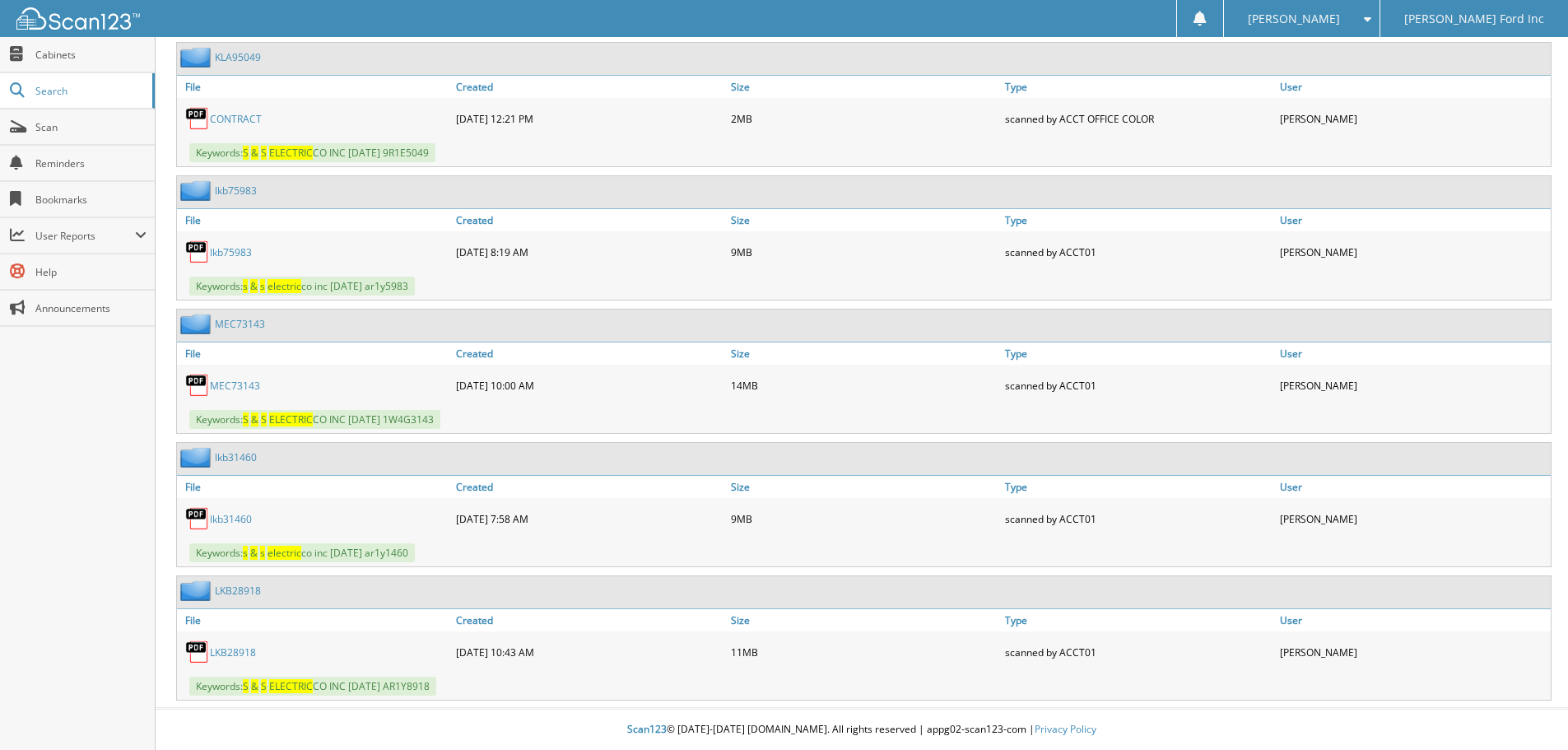
click at [245, 648] on link "LKB28918" at bounding box center [233, 652] width 46 height 14
